Goal: Navigation & Orientation: Find specific page/section

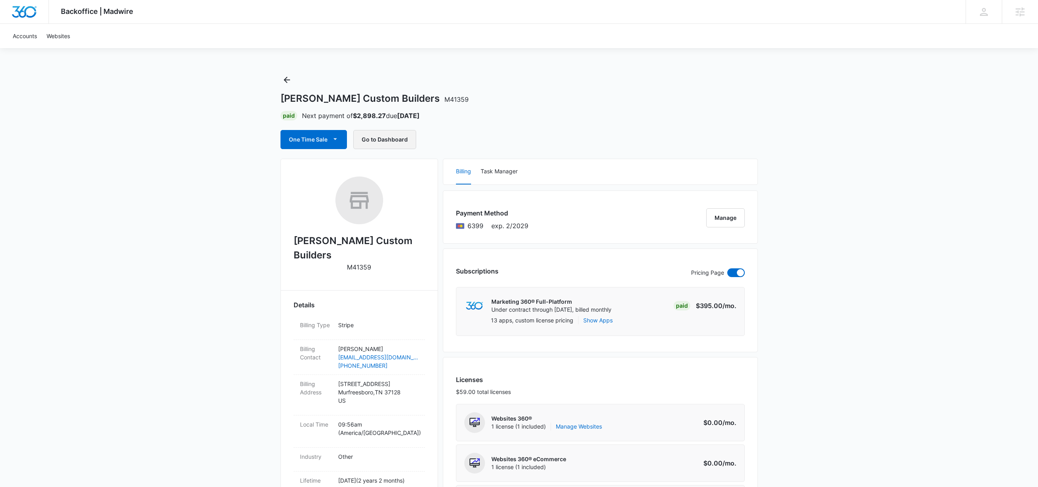
click at [381, 140] on button "Go to Dashboard" at bounding box center [384, 139] width 63 height 19
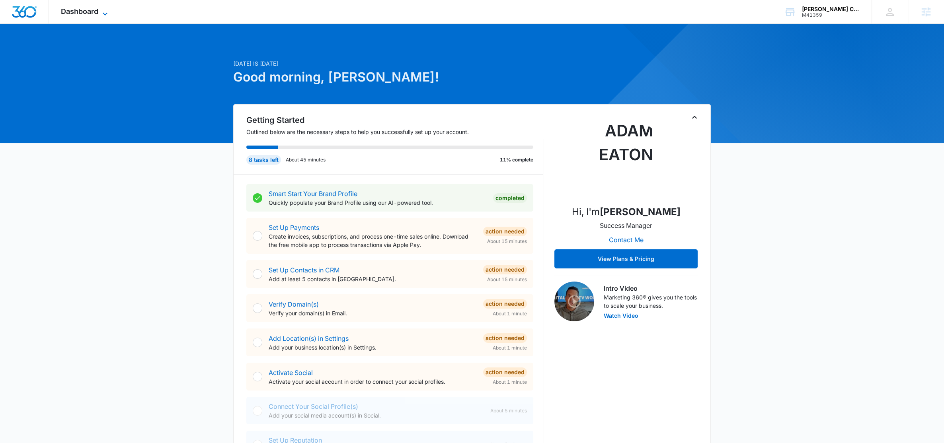
click at [80, 10] on span "Dashboard" at bounding box center [79, 11] width 37 height 8
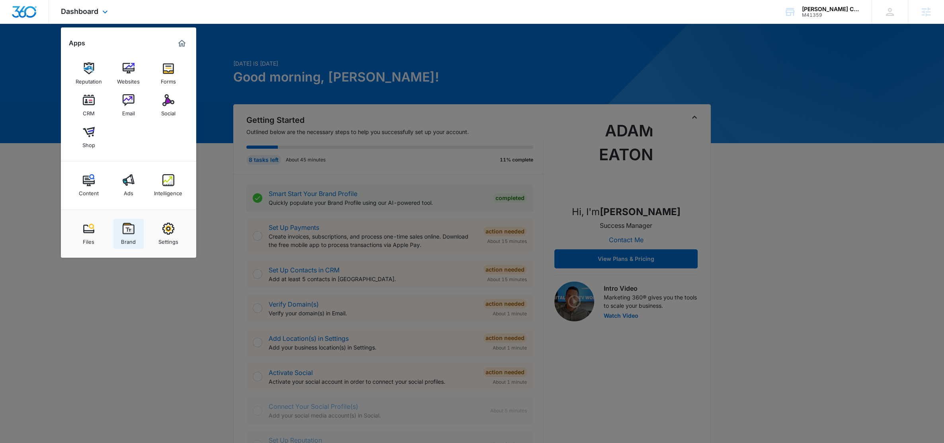
click at [128, 231] on img at bounding box center [129, 229] width 12 height 12
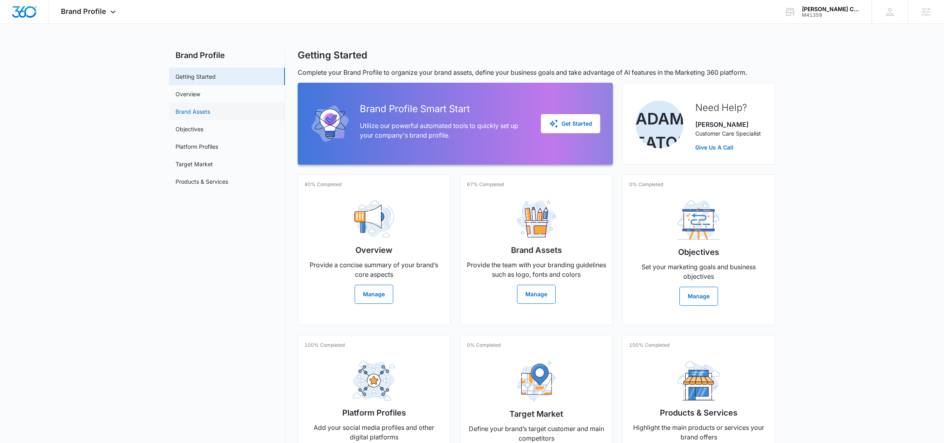
click at [193, 112] on link "Brand Assets" at bounding box center [192, 111] width 35 height 8
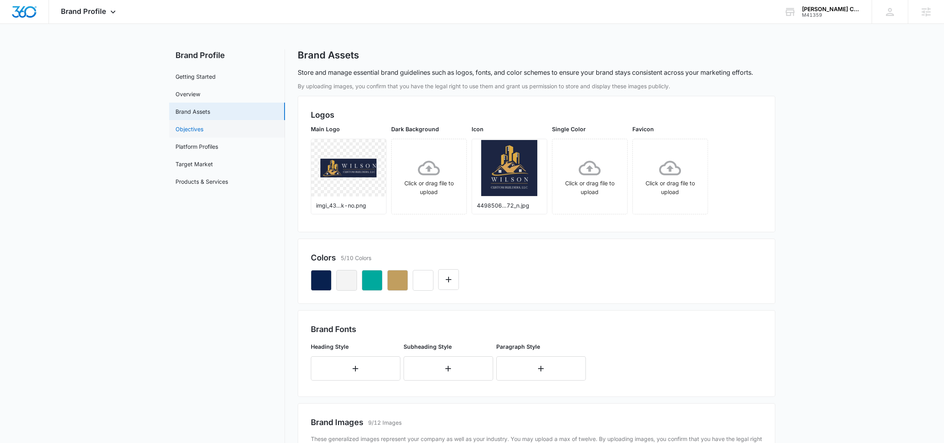
click at [193, 128] on link "Objectives" at bounding box center [189, 129] width 28 height 8
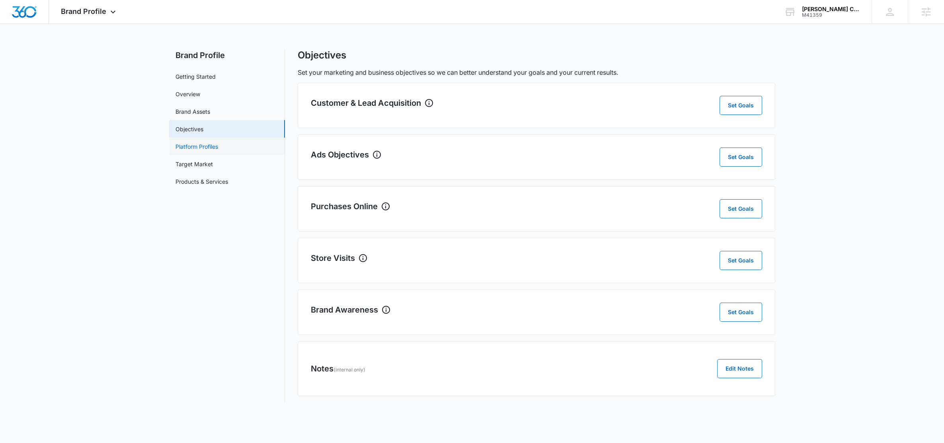
click at [194, 146] on link "Platform Profiles" at bounding box center [196, 146] width 43 height 8
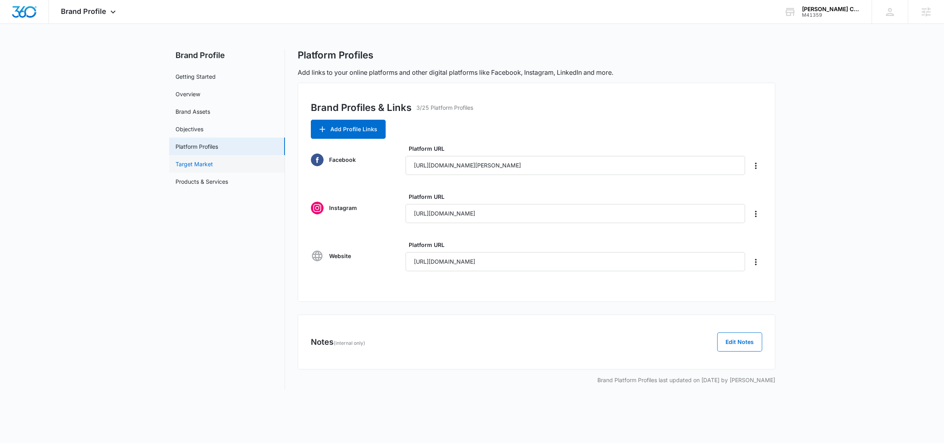
click at [193, 165] on link "Target Market" at bounding box center [193, 164] width 37 height 8
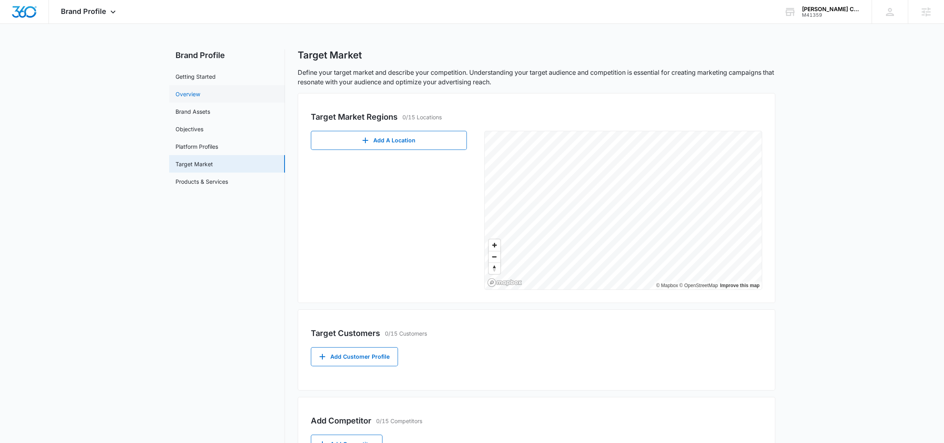
click at [189, 95] on link "Overview" at bounding box center [187, 94] width 25 height 8
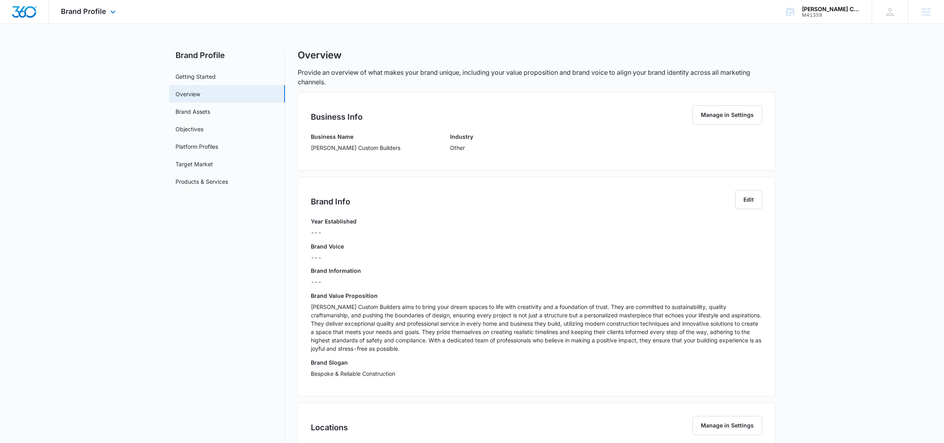
click at [27, 14] on img "Dashboard" at bounding box center [24, 12] width 25 height 12
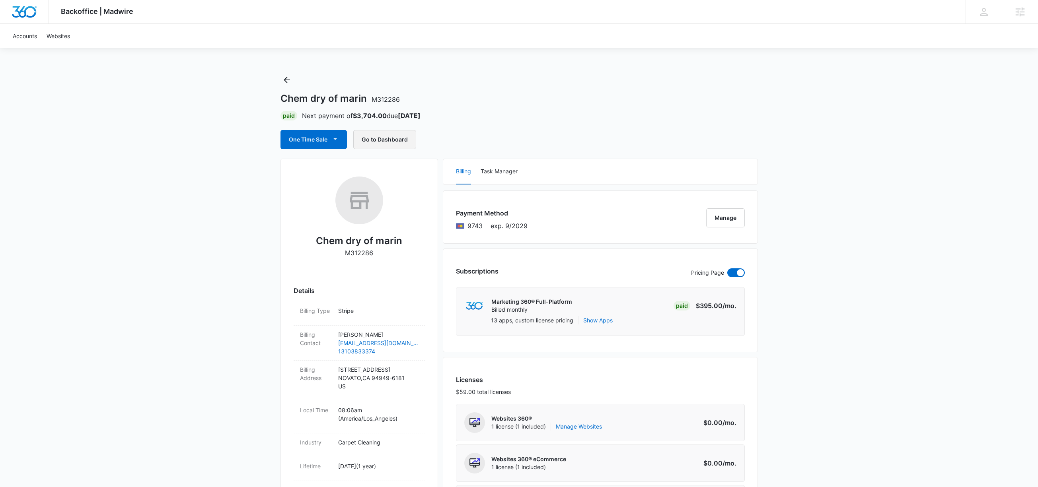
click at [391, 140] on button "Go to Dashboard" at bounding box center [384, 139] width 63 height 19
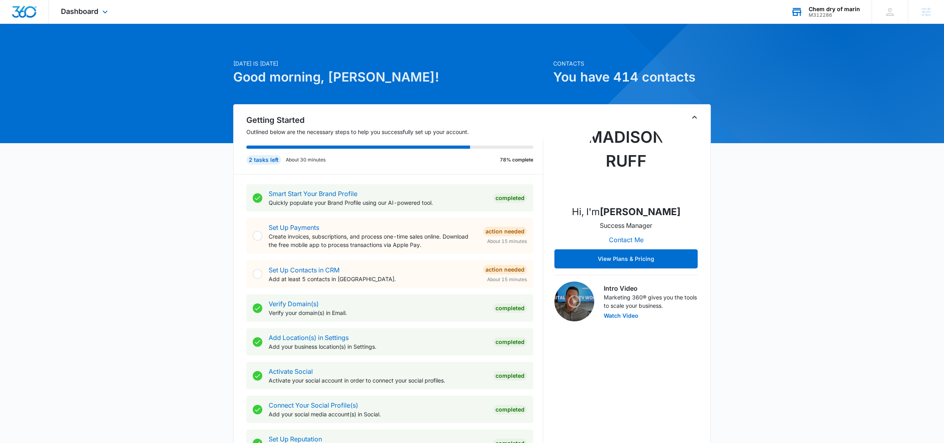
click at [820, 14] on div "M312286" at bounding box center [833, 15] width 51 height 6
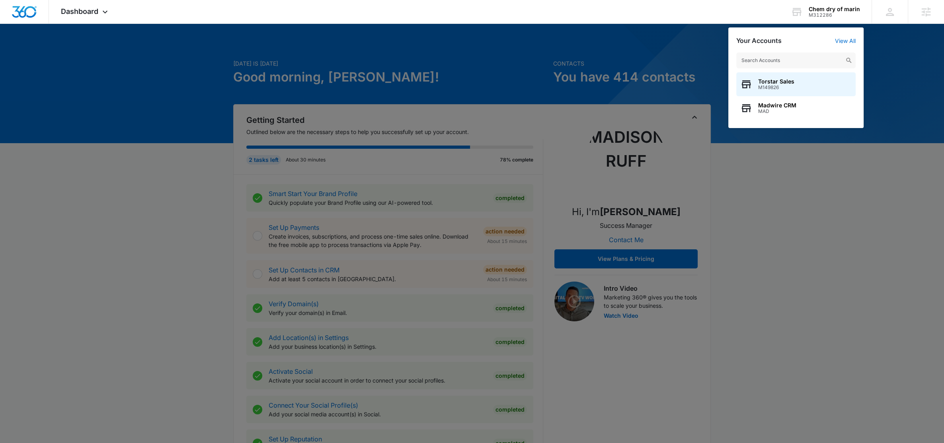
drag, startPoint x: 690, startPoint y: 45, endPoint x: 681, endPoint y: 46, distance: 9.2
click at [690, 45] on div at bounding box center [472, 221] width 944 height 443
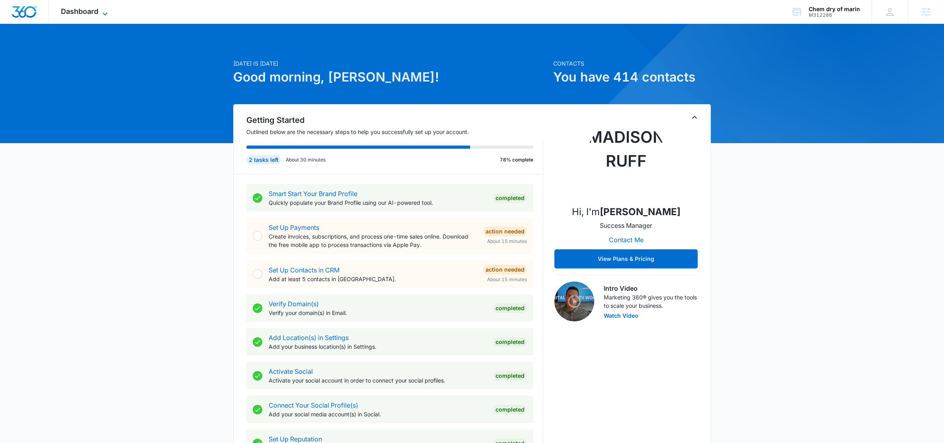
click at [89, 15] on span "Dashboard" at bounding box center [79, 11] width 37 height 8
